Goal: Task Accomplishment & Management: Manage account settings

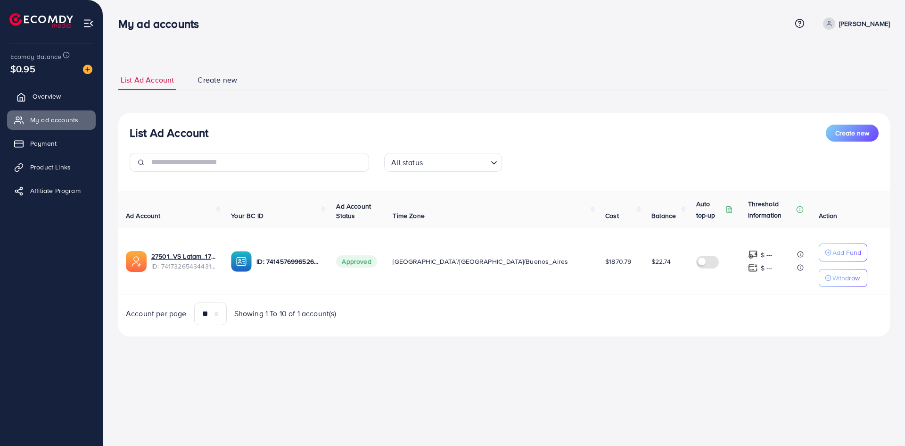
click at [41, 100] on span "Overview" at bounding box center [47, 95] width 28 height 9
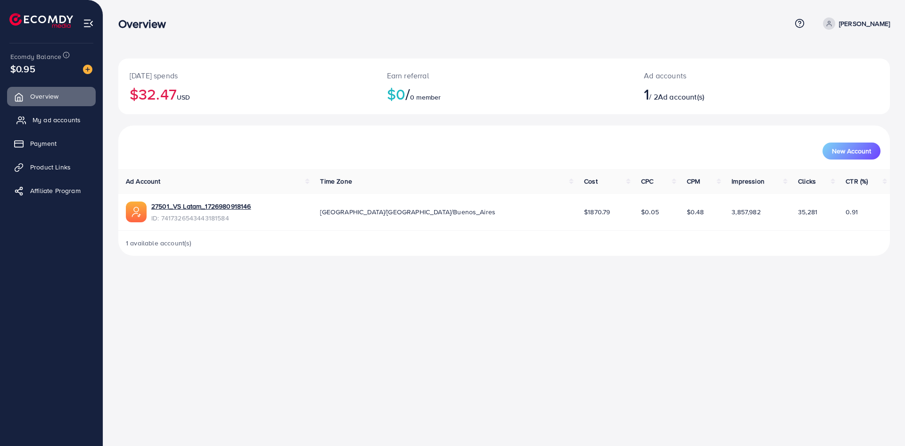
click at [46, 115] on link "My ad accounts" at bounding box center [51, 119] width 89 height 19
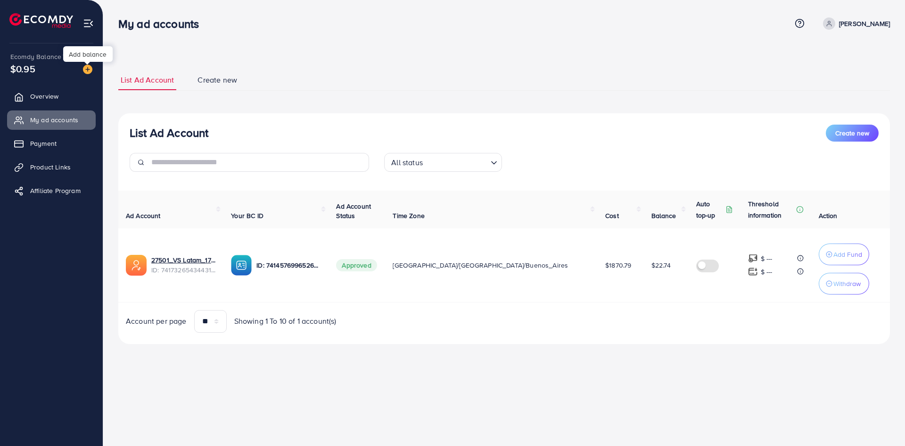
click at [90, 70] on img at bounding box center [87, 69] width 9 height 9
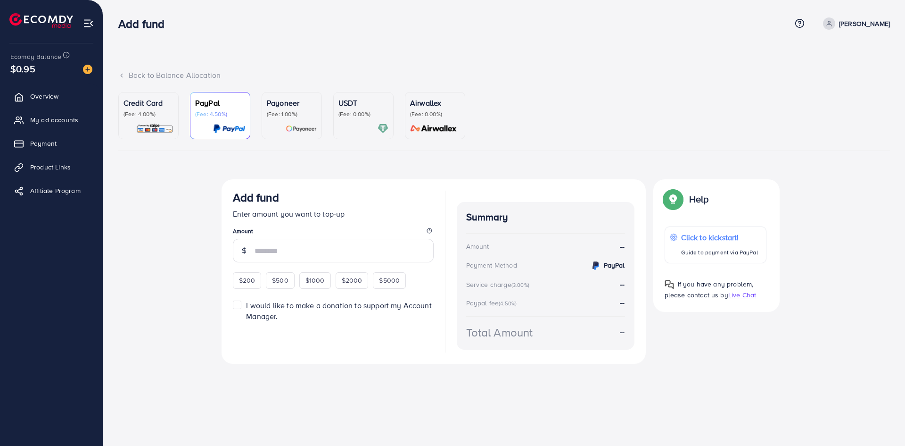
click at [349, 116] on p "(Fee: 0.00%)" at bounding box center [364, 114] width 50 height 8
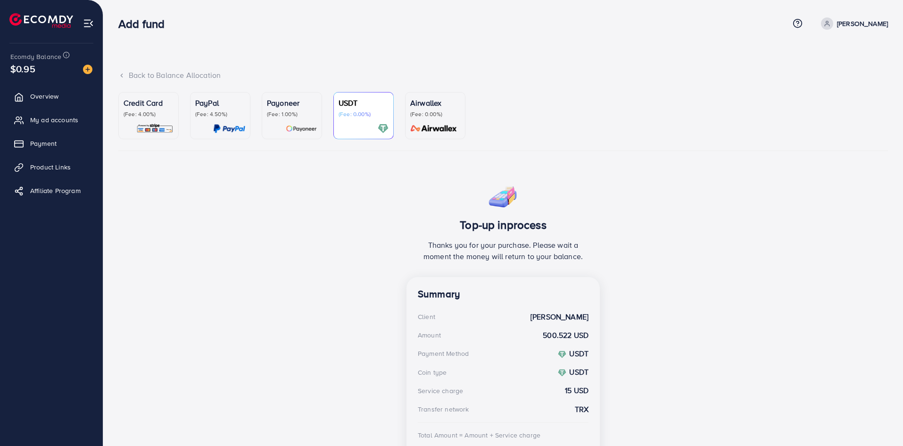
scroll to position [68, 0]
